Goal: Navigation & Orientation: Find specific page/section

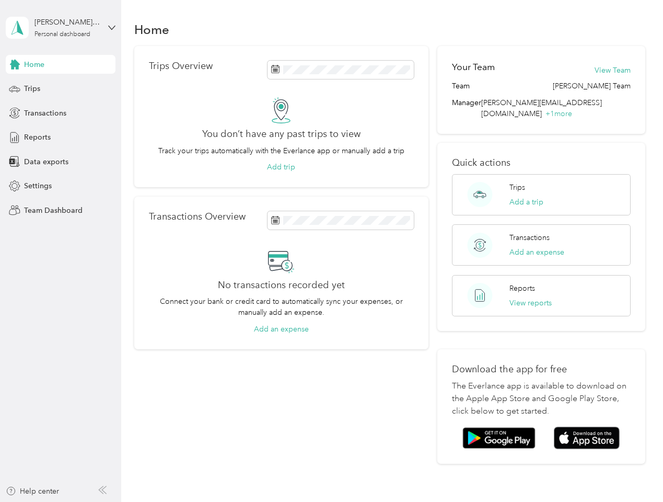
click at [331, 251] on div "No transactions recorded yet Connect your bank or credit card to automatically …" at bounding box center [281, 291] width 265 height 87
click at [61, 28] on div "[PERSON_NAME][EMAIL_ADDRESS][DOMAIN_NAME]" at bounding box center [66, 22] width 65 height 11
click at [61, 64] on div "You’re signed in as [PERSON_NAME][EMAIL_ADDRESS][DOMAIN_NAME] Team dashboard Pe…" at bounding box center [145, 91] width 279 height 107
click at [15, 64] on div "You’re signed in as [PERSON_NAME][EMAIL_ADDRESS][DOMAIN_NAME] Team dashboard Pe…" at bounding box center [145, 91] width 279 height 107
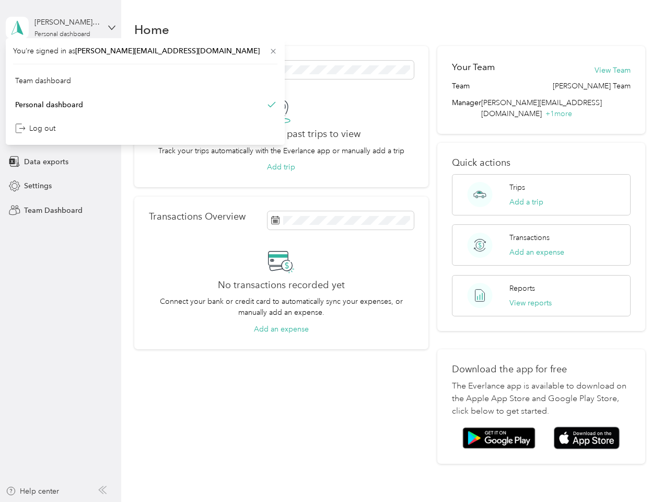
click at [61, 89] on div "Trips" at bounding box center [61, 88] width 110 height 19
